Goal: Information Seeking & Learning: Learn about a topic

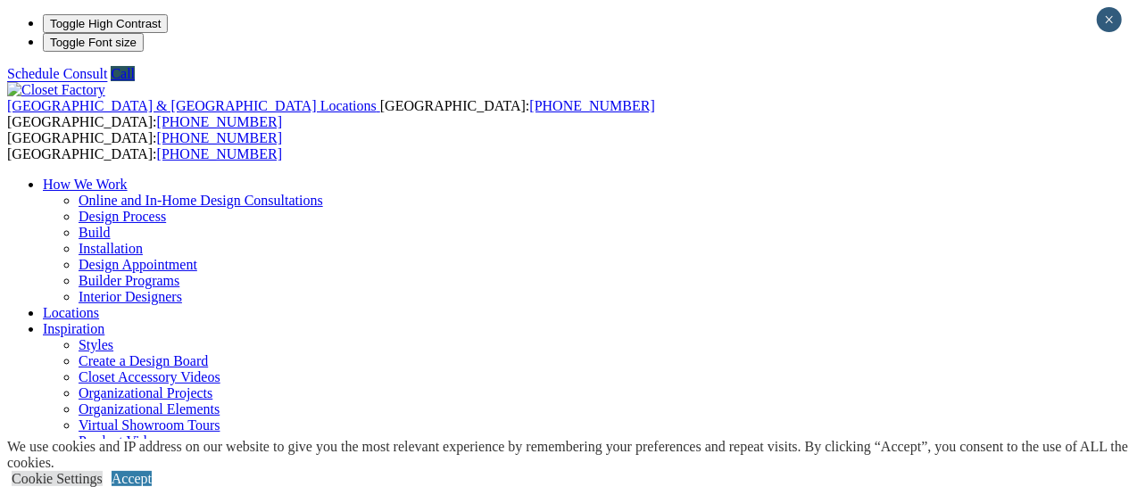
click at [99, 305] on link "Locations" at bounding box center [71, 312] width 56 height 15
click at [128, 177] on link "How We Work" at bounding box center [85, 184] width 85 height 15
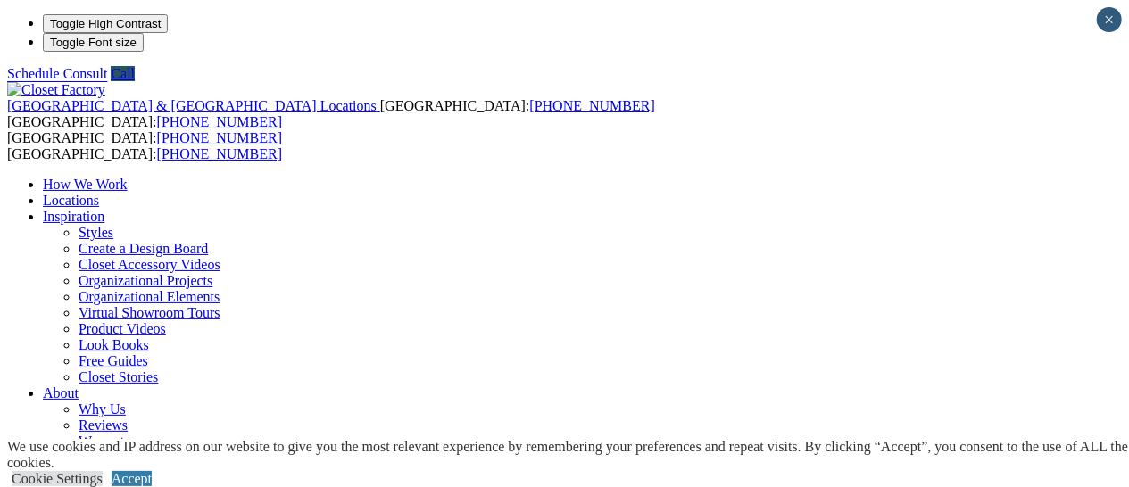
click at [128, 177] on span at bounding box center [128, 184] width 0 height 15
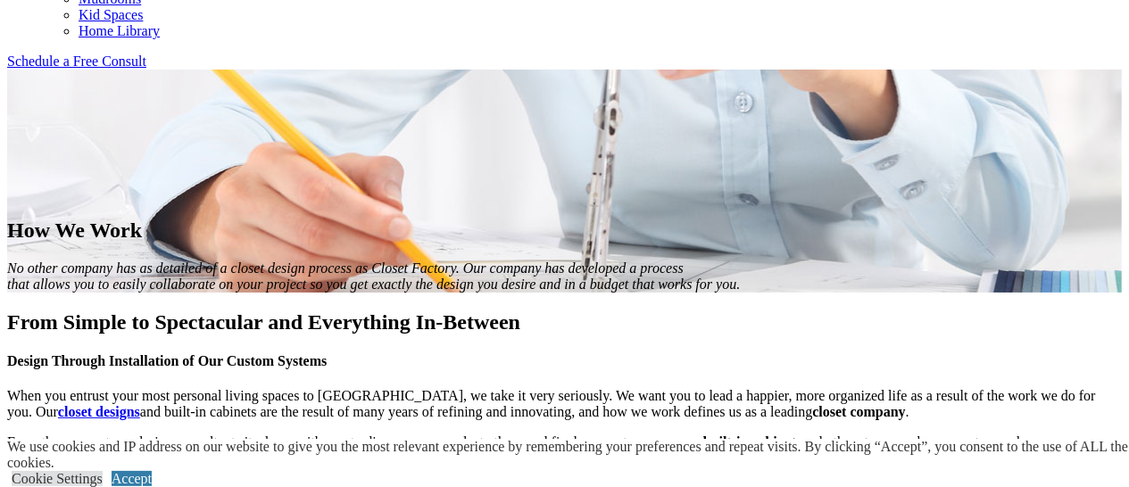
scroll to position [1182, 0]
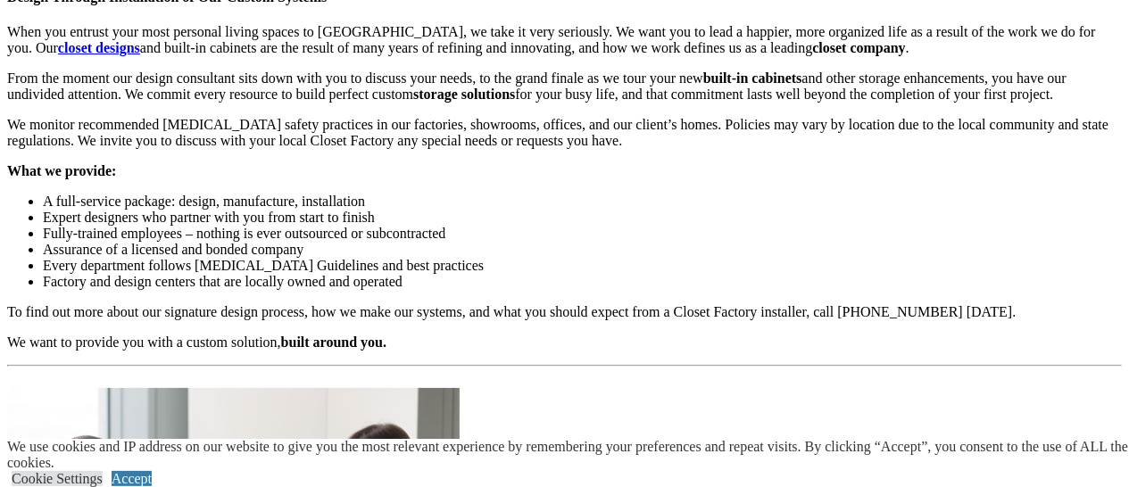
scroll to position [1540, 0]
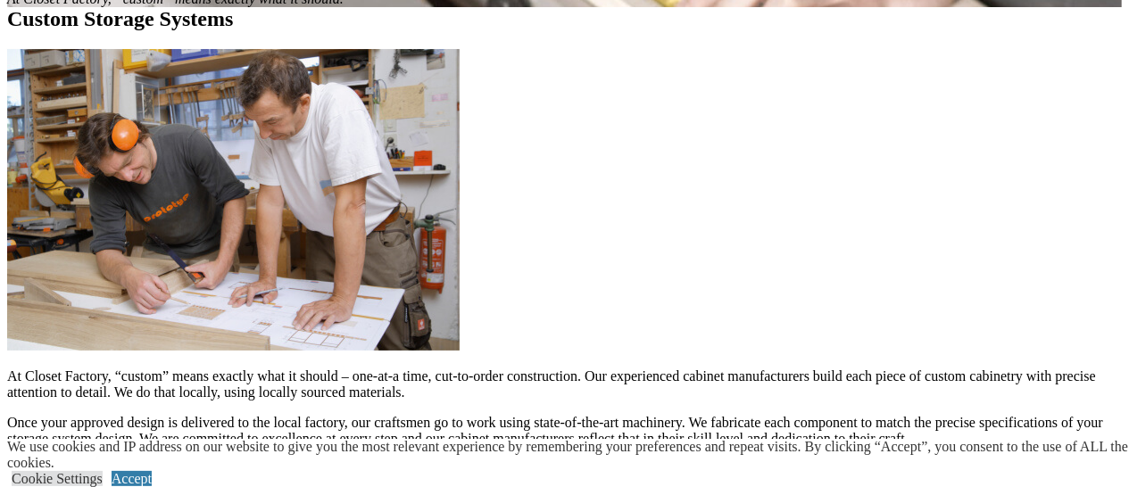
scroll to position [1420, 0]
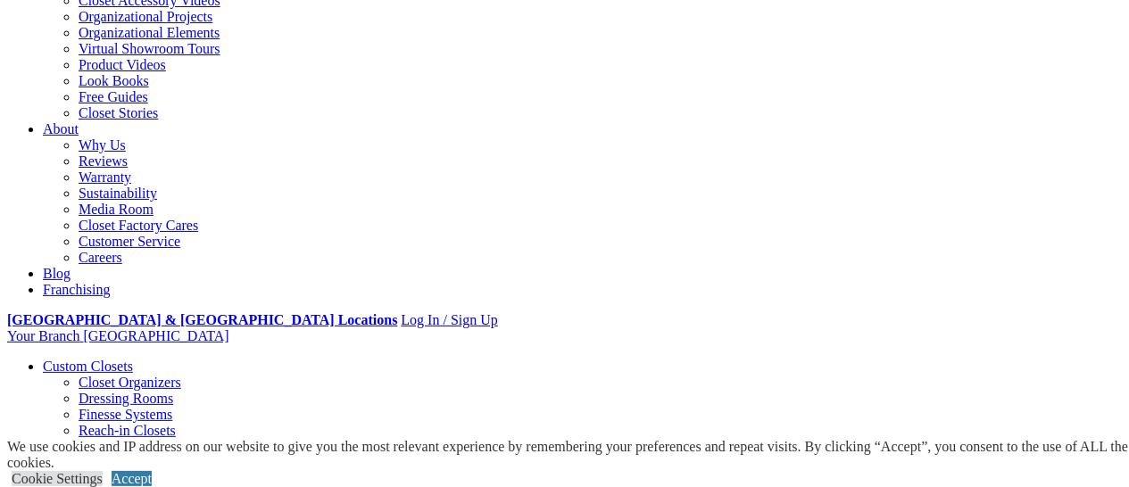
scroll to position [377, 0]
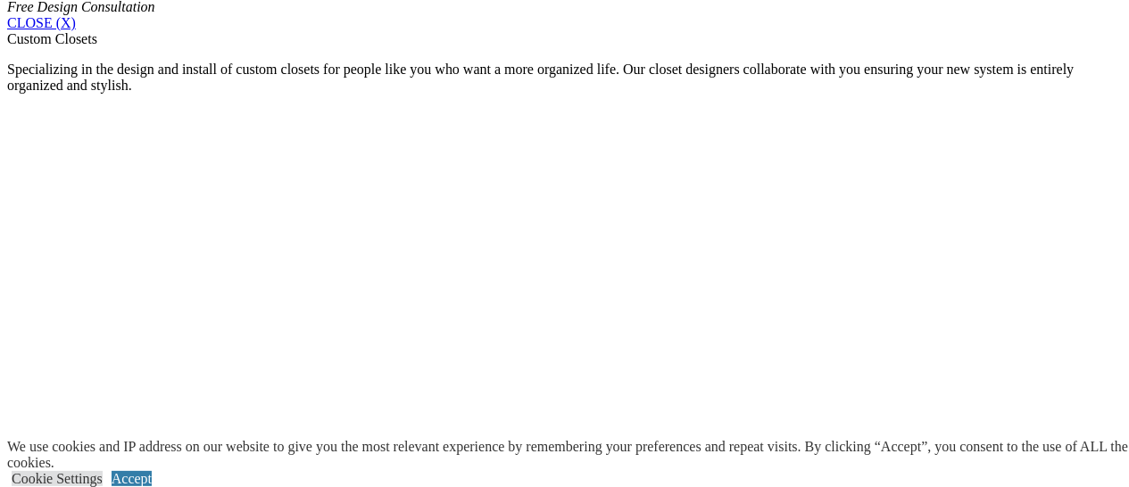
scroll to position [1210, 0]
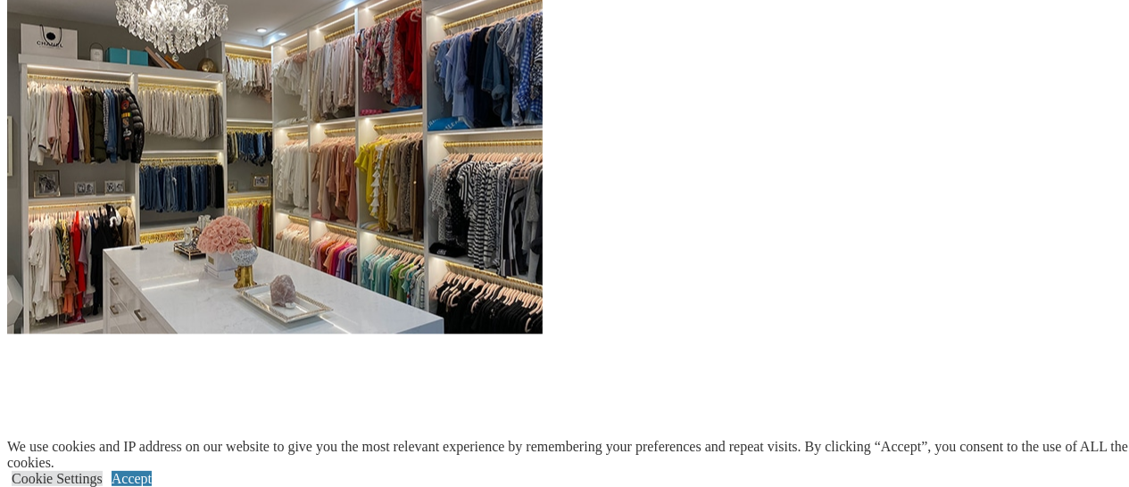
scroll to position [1869, 0]
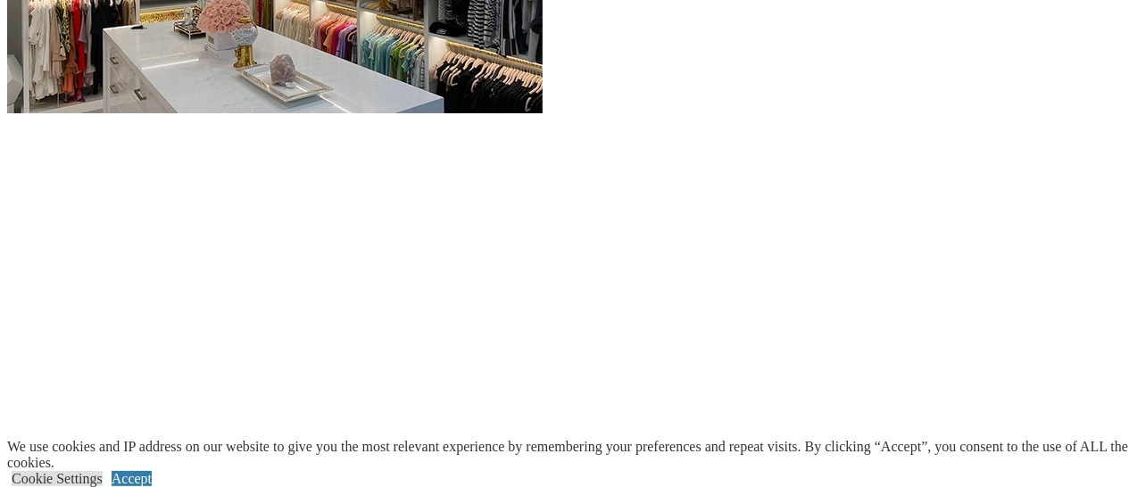
scroll to position [2097, 0]
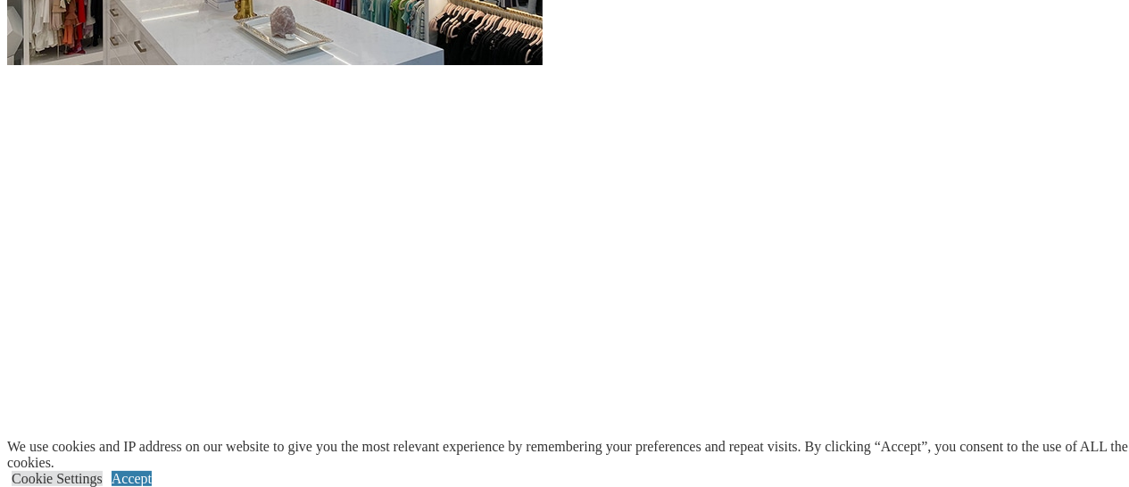
scroll to position [2140, 0]
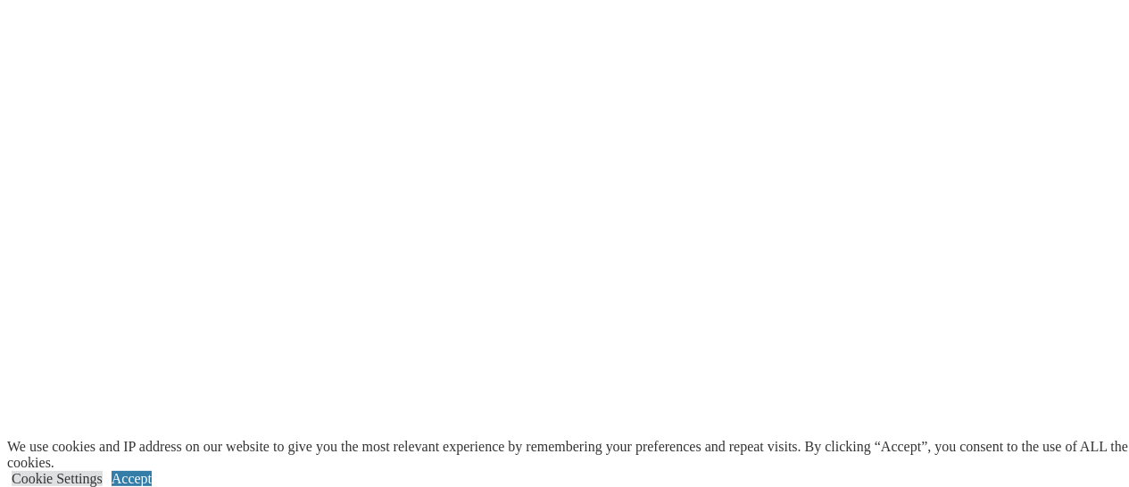
scroll to position [4515, 0]
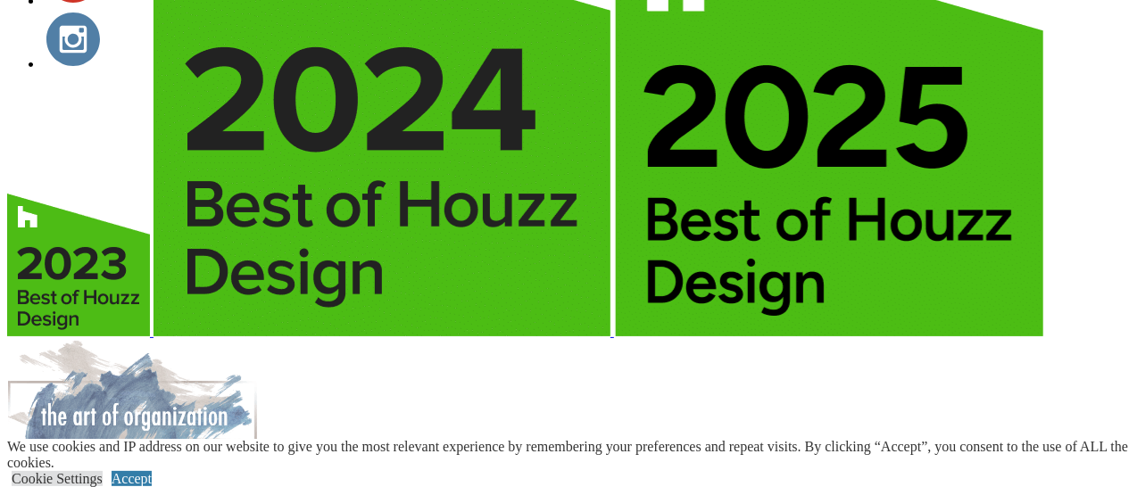
scroll to position [5750, 0]
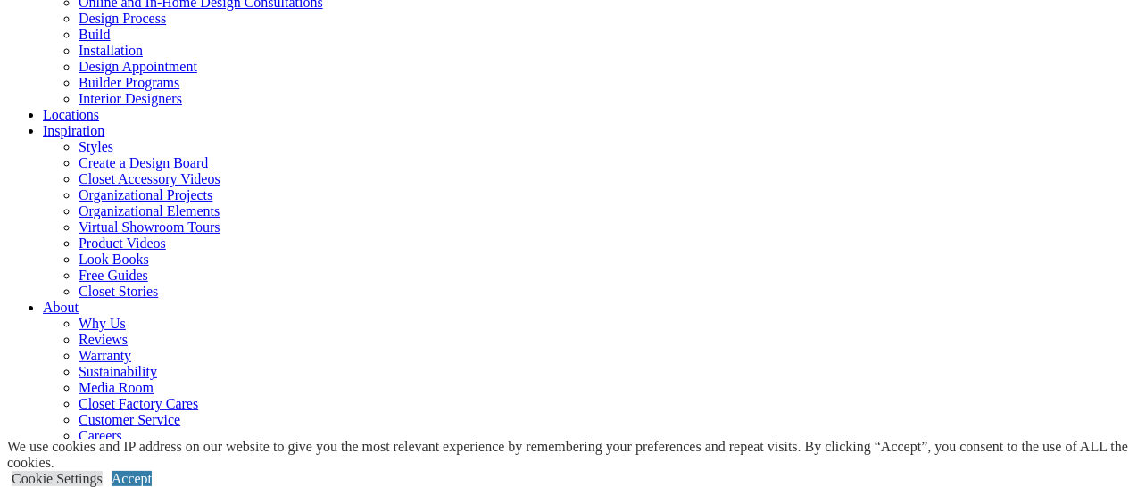
scroll to position [201, 0]
click at [104, 120] on link "Inspiration" at bounding box center [74, 127] width 62 height 15
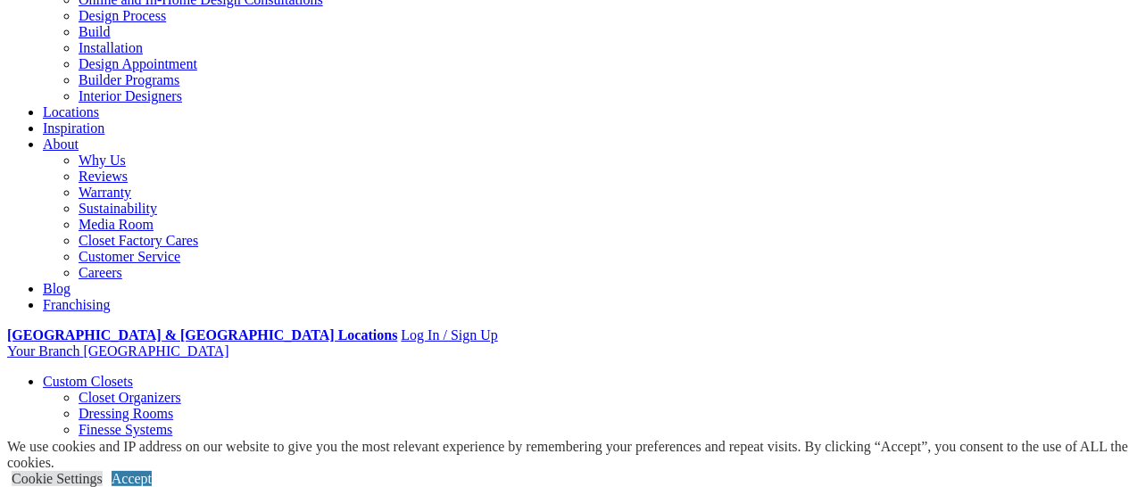
click at [79, 137] on span at bounding box center [79, 144] width 0 height 15
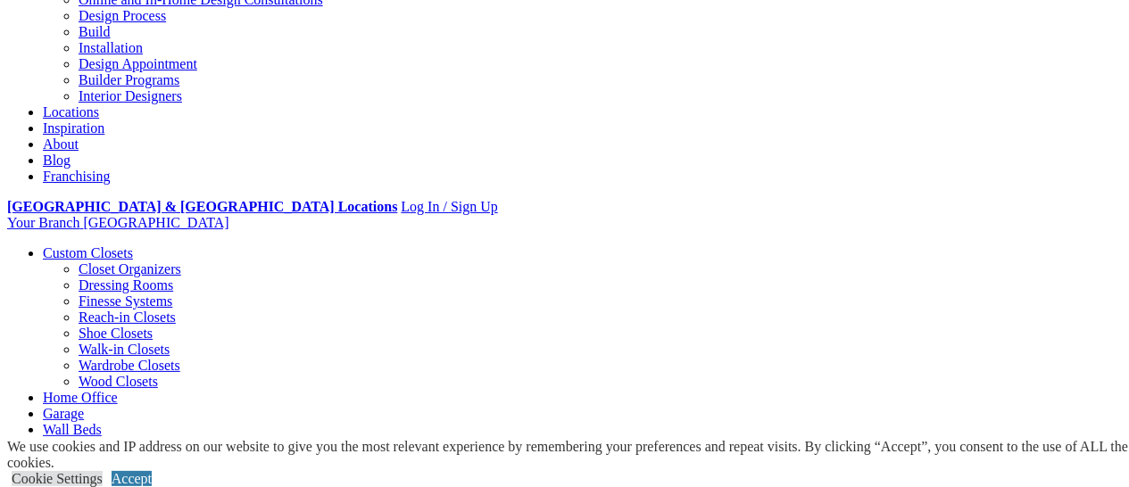
click at [104, 120] on link "Inspiration" at bounding box center [74, 127] width 62 height 15
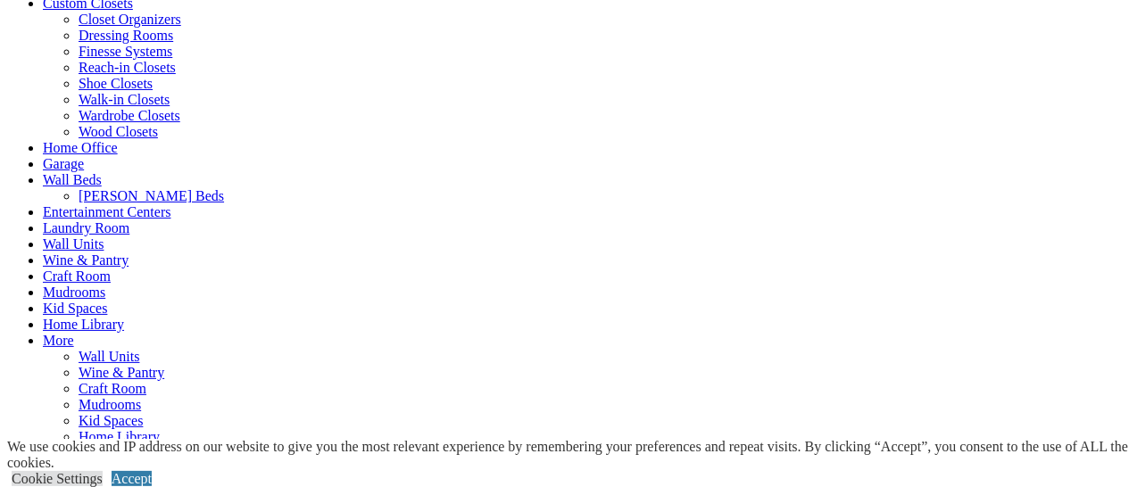
scroll to position [741, 0]
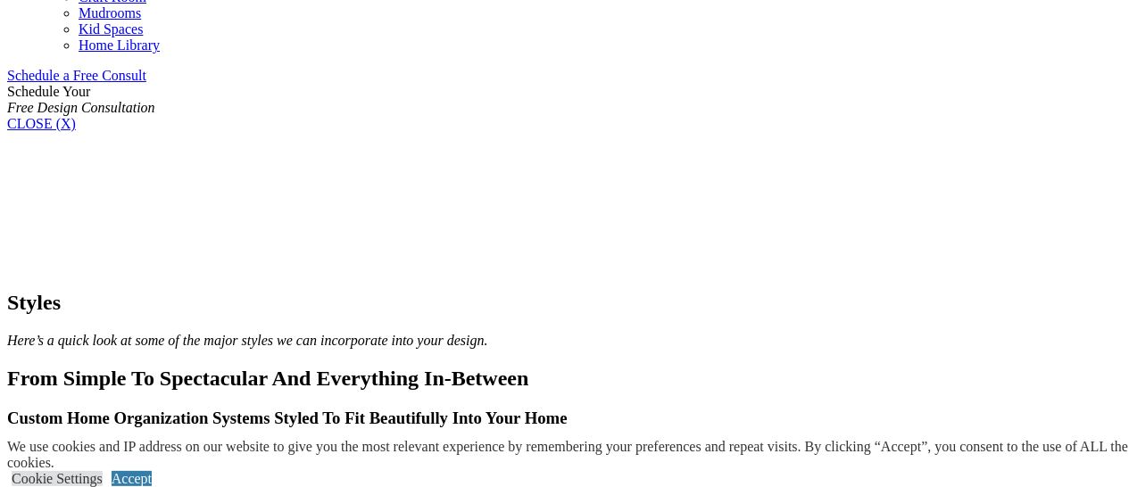
scroll to position [1133, 0]
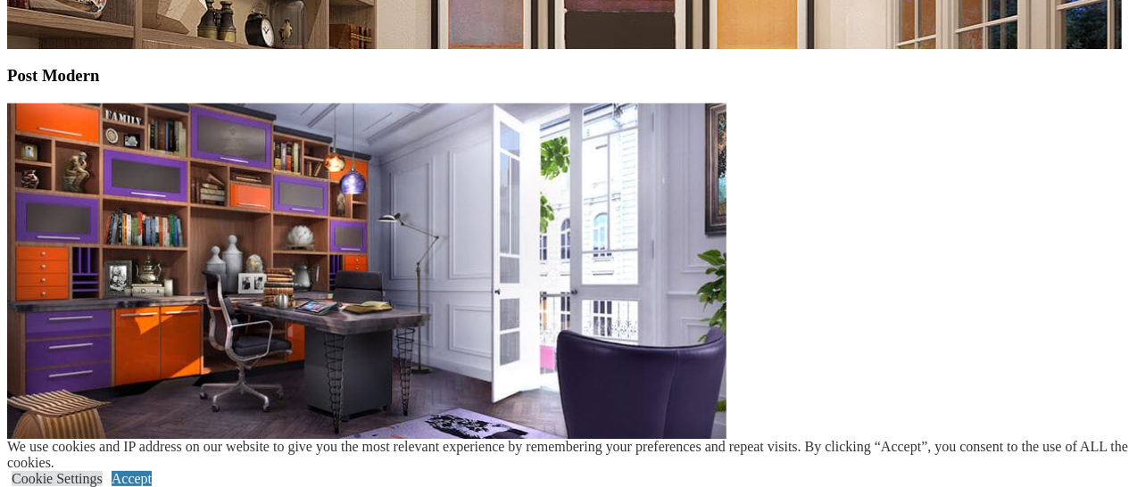
scroll to position [5262, 0]
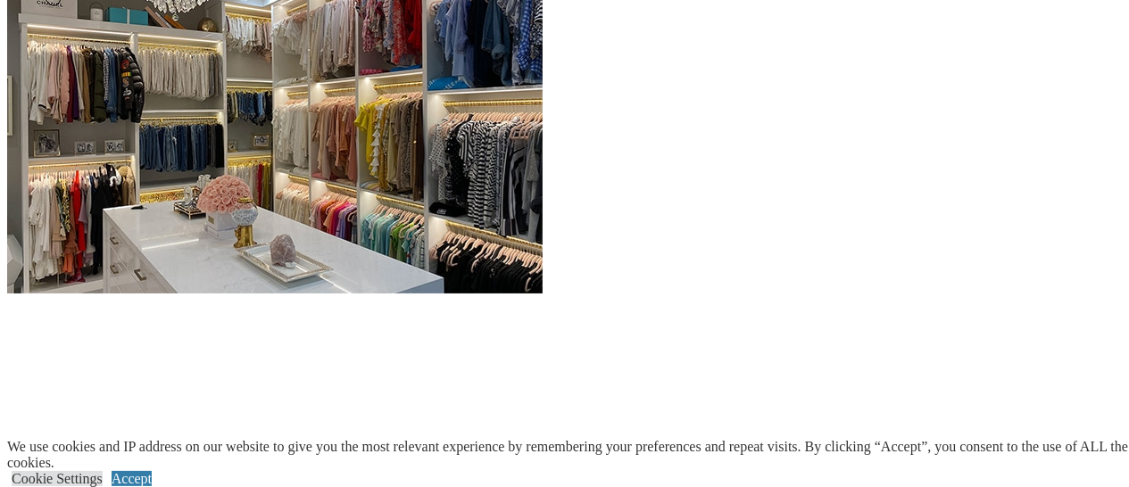
scroll to position [1910, 0]
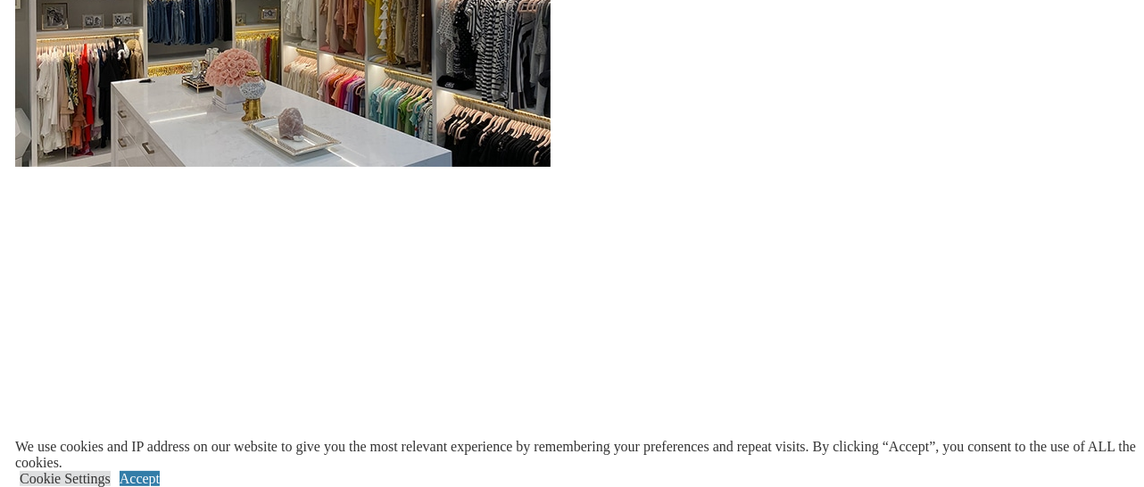
scroll to position [2038, 0]
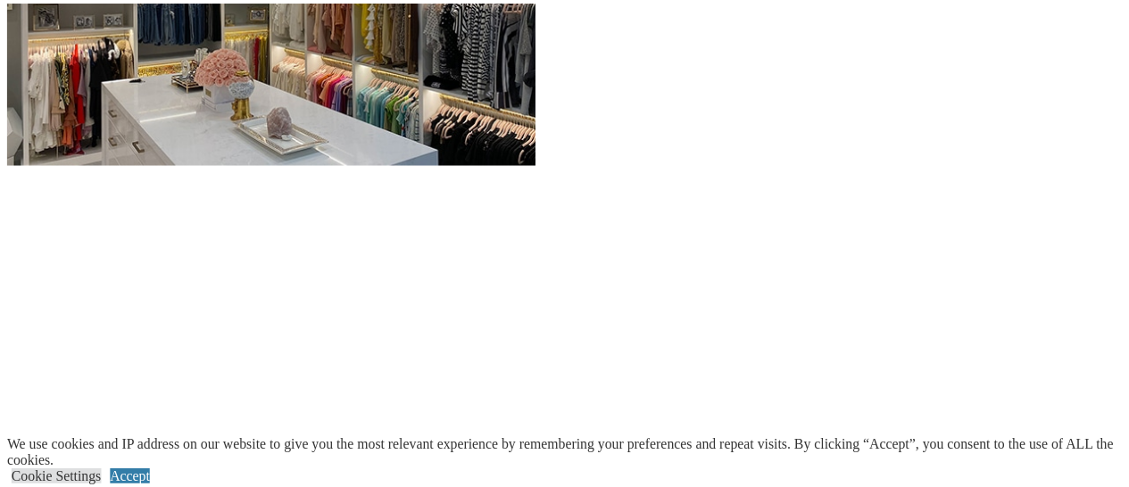
scroll to position [2043, 0]
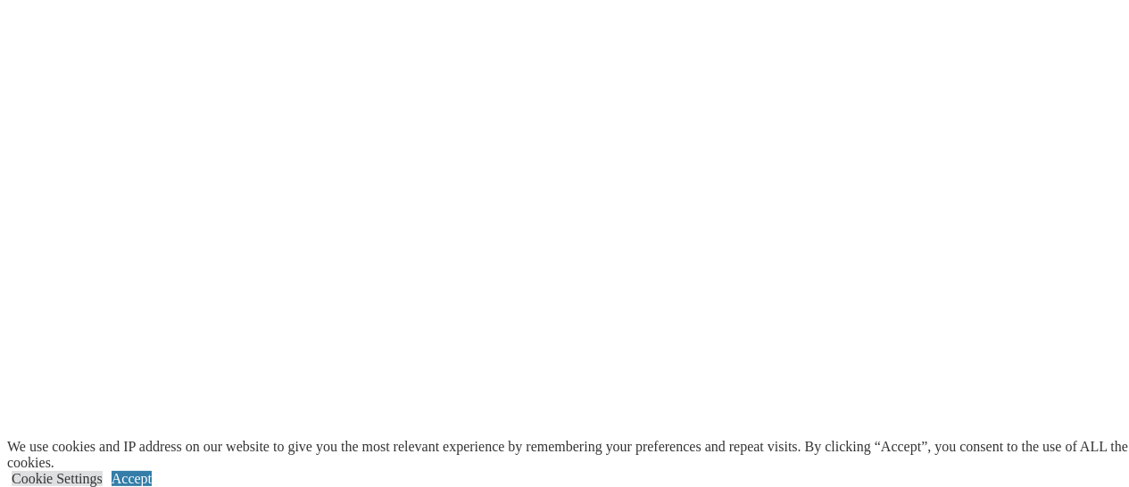
scroll to position [2332, 0]
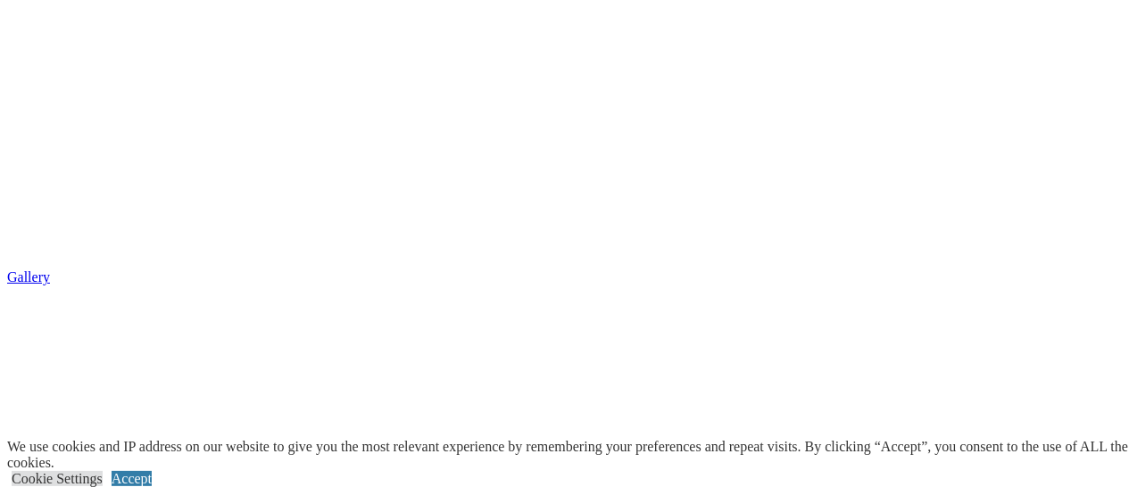
scroll to position [3063, 0]
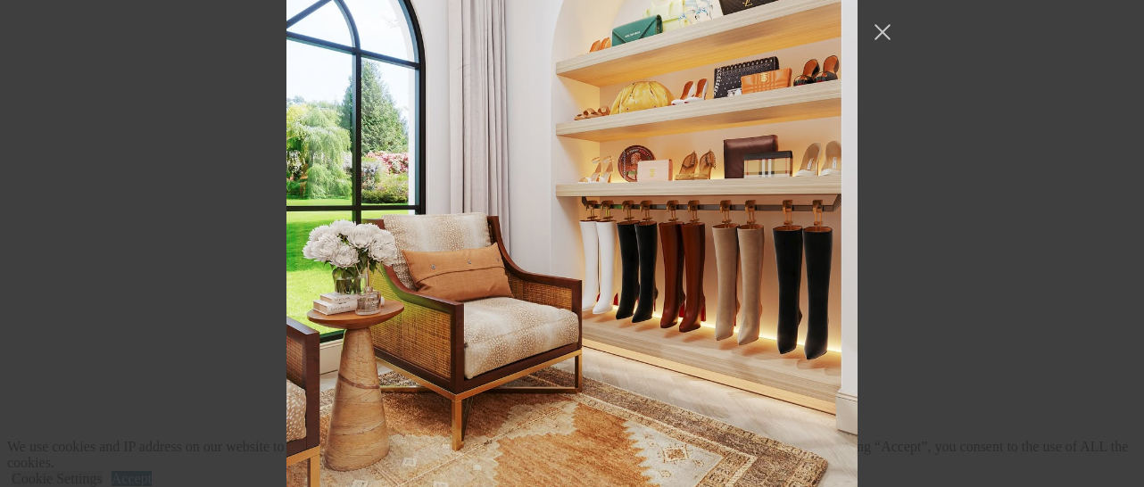
scroll to position [230, 0]
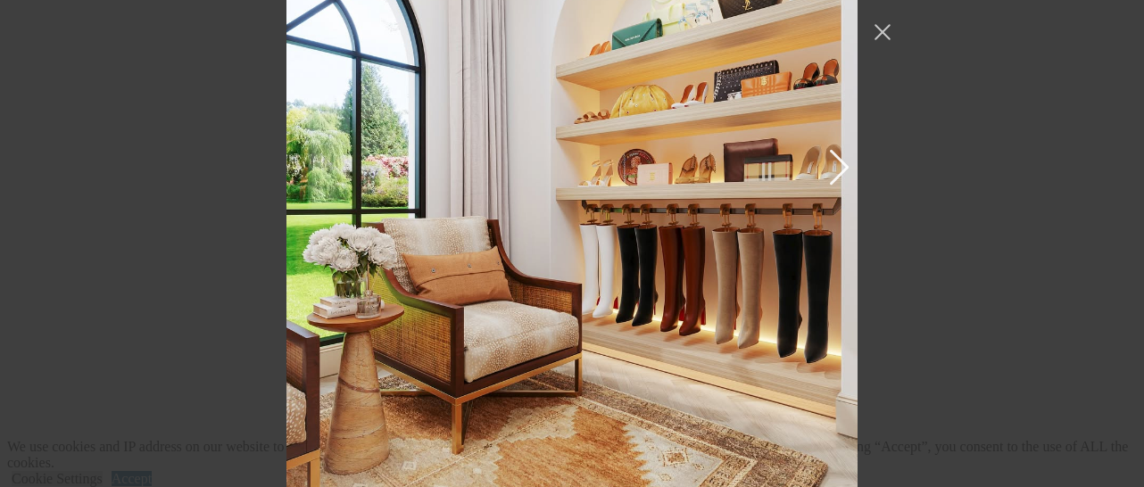
click at [747, 300] on img "Instagram Feed popup" at bounding box center [571, 165] width 571 height 685
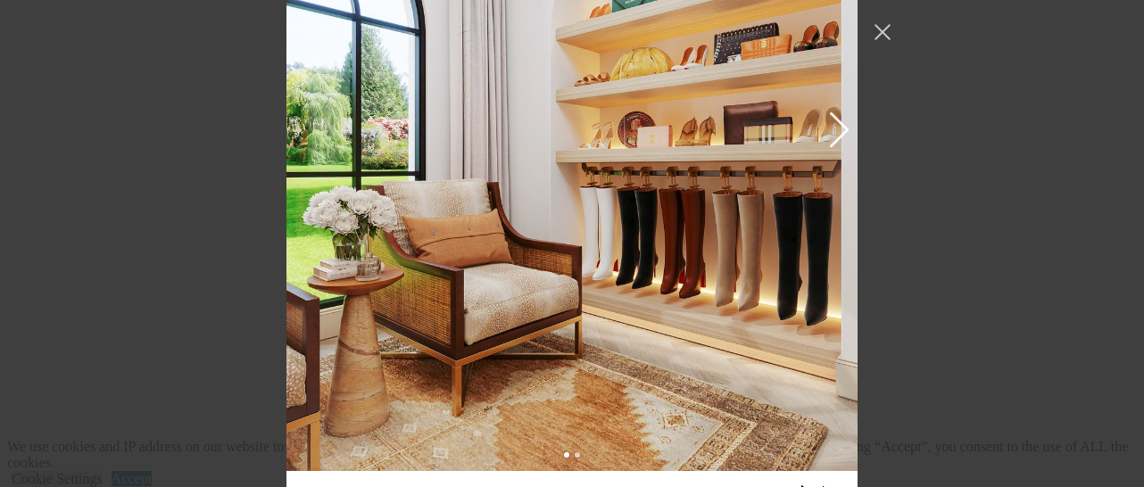
scroll to position [285, 0]
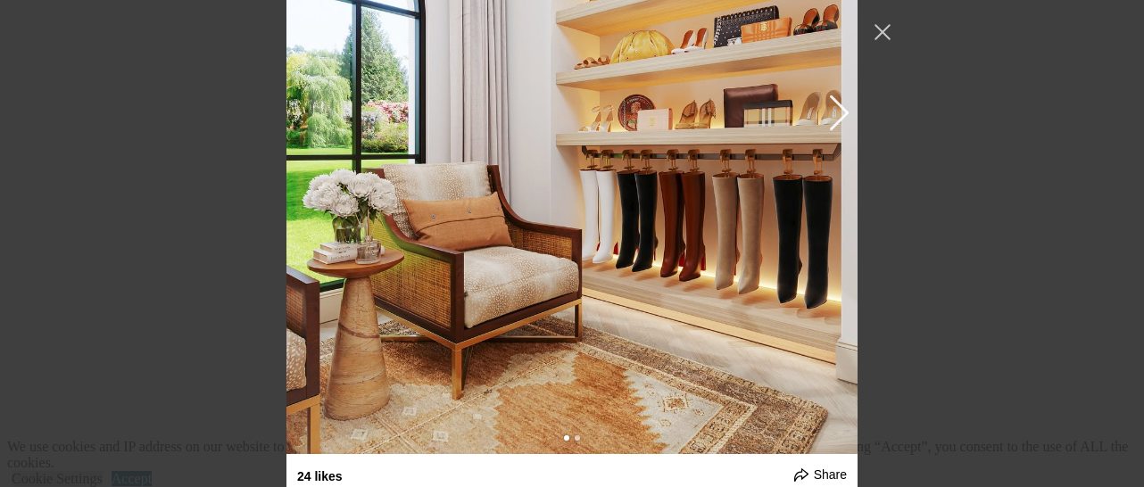
click at [658, 241] on img "Instagram Feed popup" at bounding box center [571, 111] width 571 height 685
click at [661, 237] on img "Instagram Feed popup" at bounding box center [571, 111] width 571 height 685
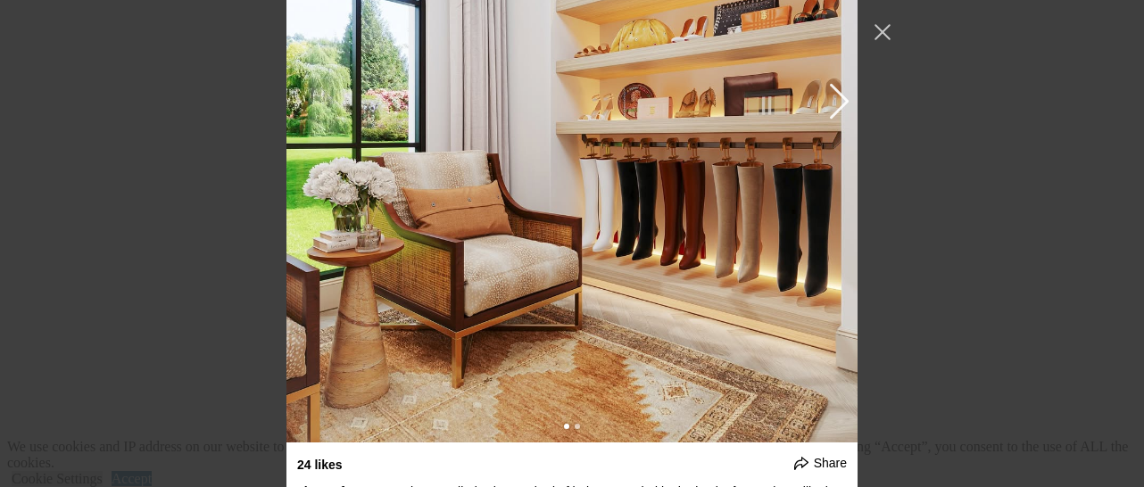
scroll to position [297, 0]
click at [719, 207] on img "Instagram Feed popup" at bounding box center [571, 98] width 571 height 685
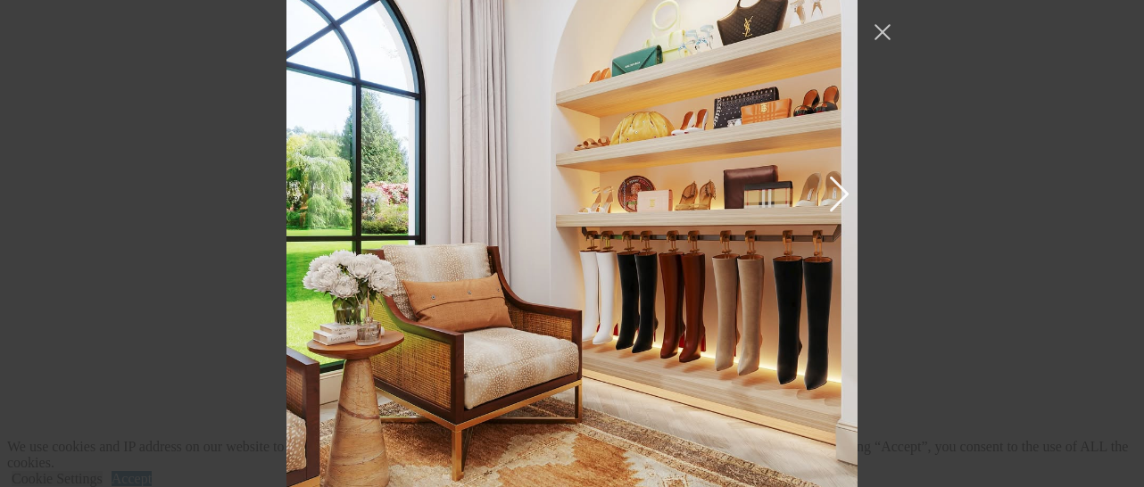
scroll to position [204, 0]
